Goal: Browse casually: Explore the website without a specific task or goal

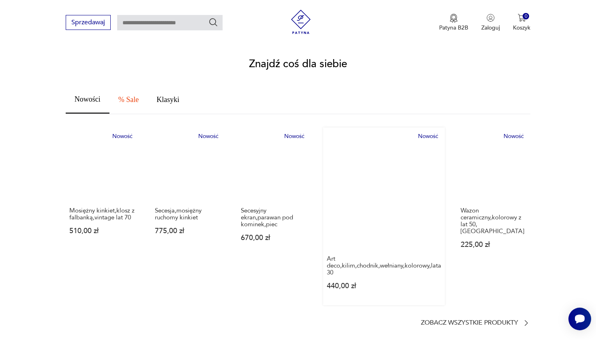
scroll to position [453, 0]
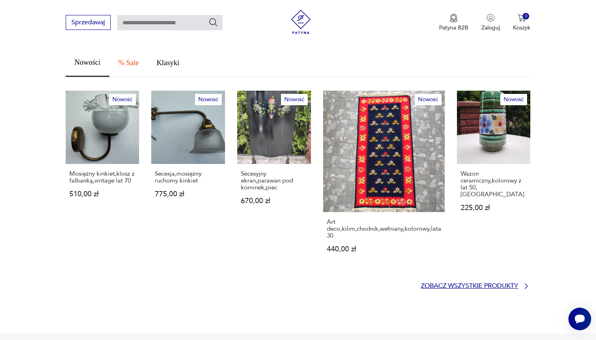
click at [474, 284] on p "Zobacz wszystkie produkty" at bounding box center [469, 286] width 97 height 5
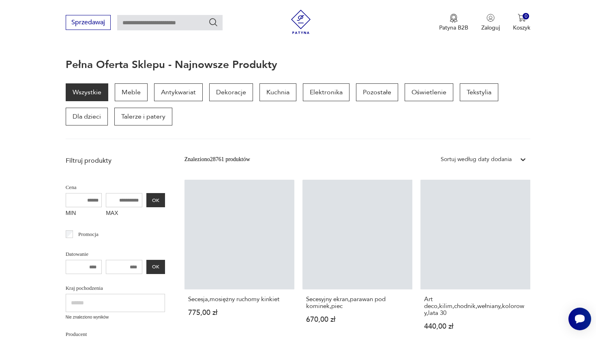
scroll to position [164, 0]
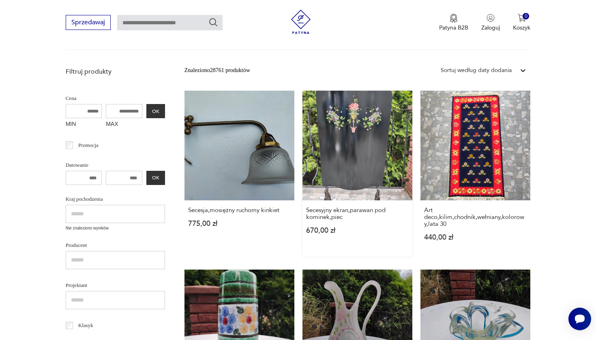
click at [302, 121] on link "Secesyjny ekran,parawan pod kominek,piec 670,00 zł" at bounding box center [357, 174] width 110 height 166
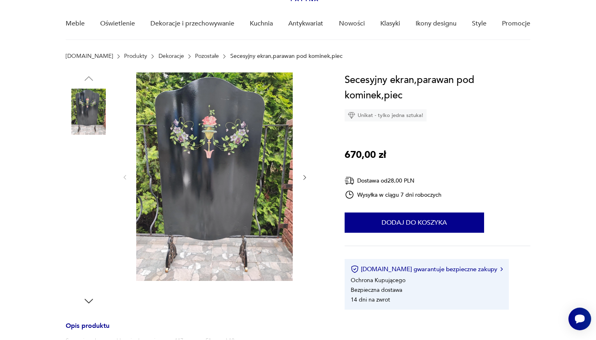
scroll to position [58, 0]
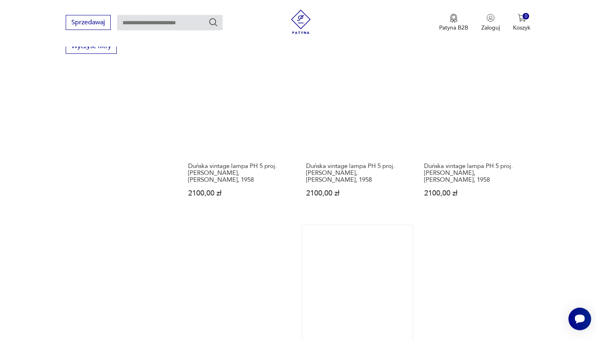
scroll to position [626, 0]
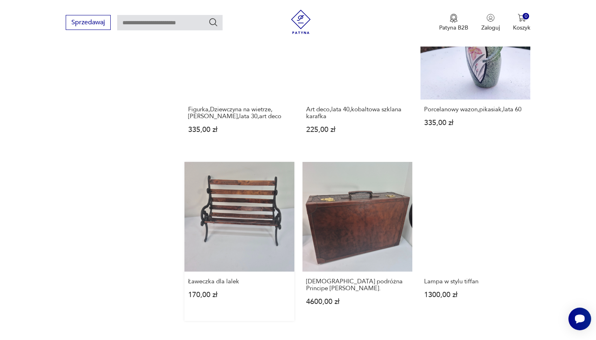
scroll to position [670, 0]
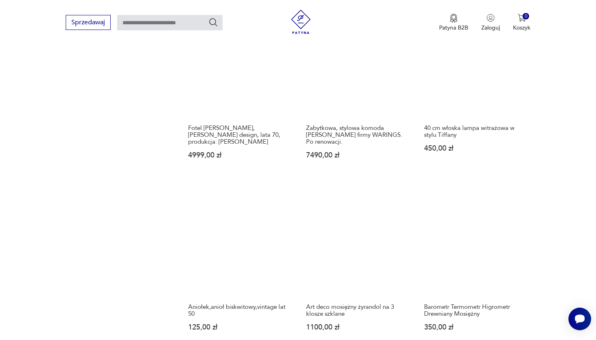
scroll to position [633, 0]
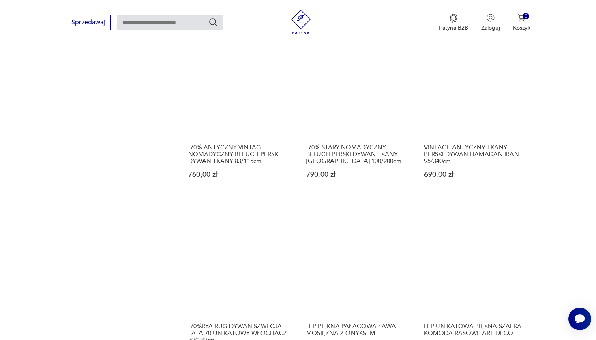
scroll to position [796, 0]
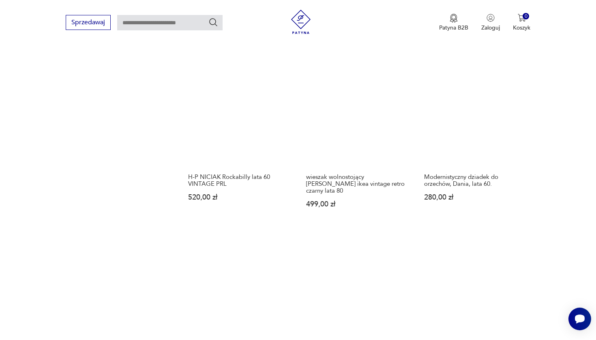
scroll to position [750, 0]
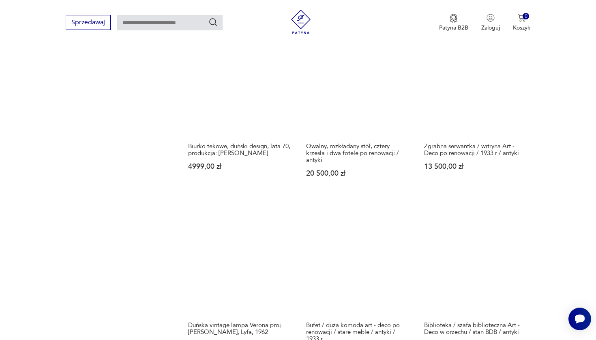
scroll to position [645, 0]
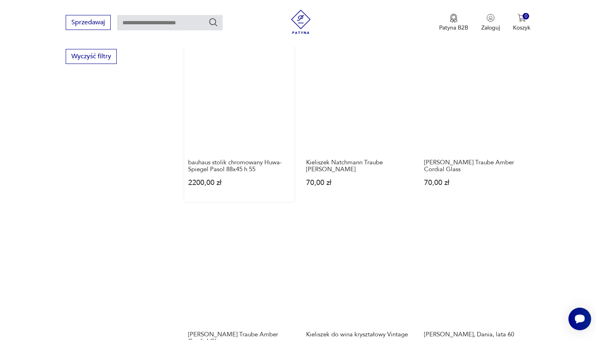
scroll to position [623, 0]
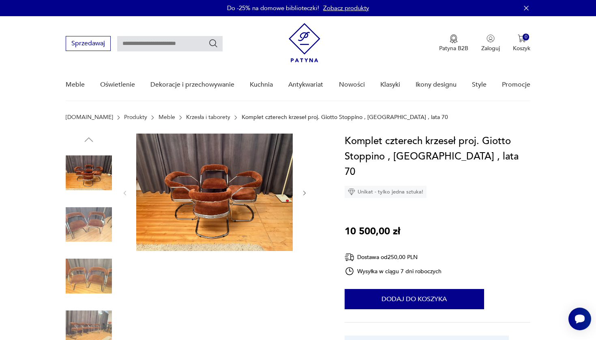
click at [96, 227] on img at bounding box center [89, 225] width 46 height 46
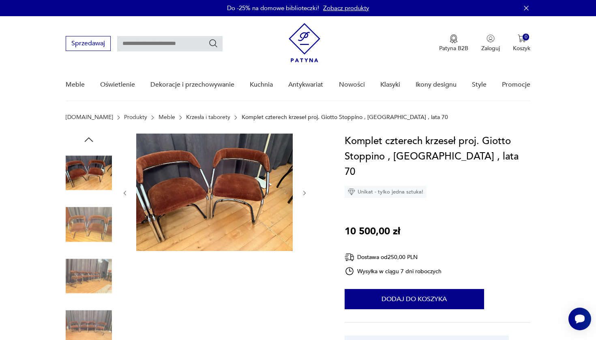
click at [93, 257] on img at bounding box center [89, 276] width 46 height 46
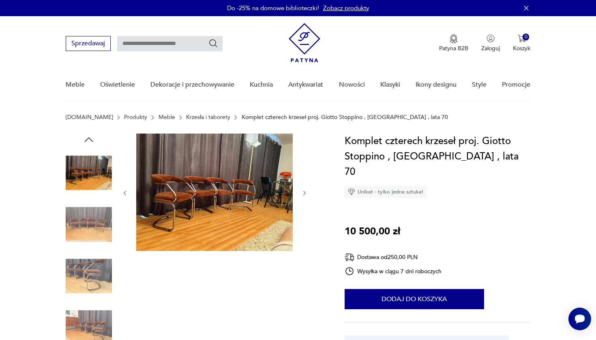
click at [93, 257] on img at bounding box center [89, 276] width 46 height 46
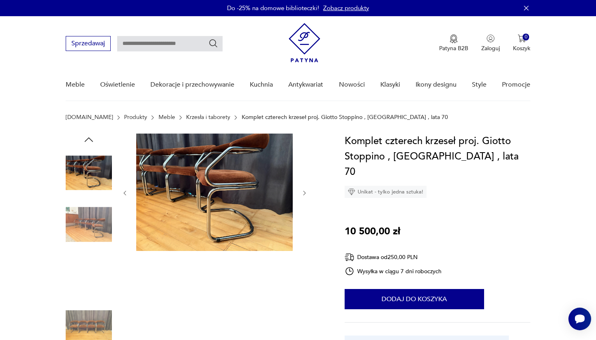
click at [93, 252] on div at bounding box center [89, 251] width 46 height 203
click at [96, 265] on img at bounding box center [89, 276] width 46 height 46
